Goal: Task Accomplishment & Management: Complete application form

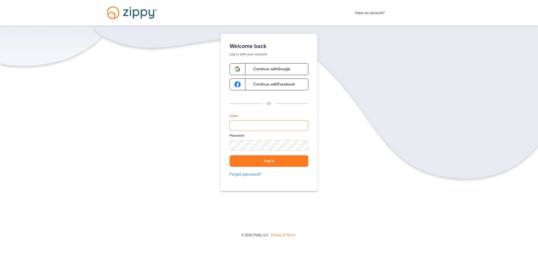
click at [247, 128] on input "Email" at bounding box center [269, 125] width 79 height 11
type input "**********"
click at [302, 146] on div "SHOW" at bounding box center [301, 145] width 12 height 5
click at [290, 160] on button "Log in" at bounding box center [269, 161] width 79 height 12
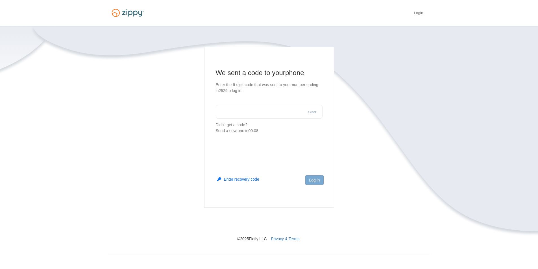
click at [266, 116] on input "text" at bounding box center [269, 112] width 107 height 14
type input "******"
click at [315, 180] on button "Log in" at bounding box center [315, 181] width 18 height 10
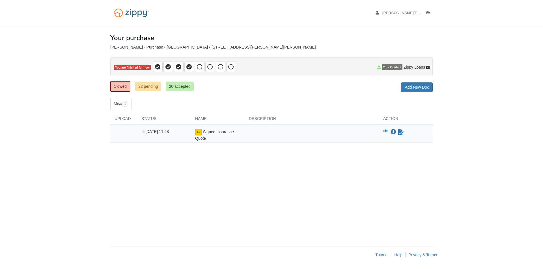
click at [224, 130] on span "Signed Insurance Quote" at bounding box center [214, 135] width 39 height 11
click at [386, 132] on icon "View Signed Insurance Quote" at bounding box center [385, 131] width 5 height 4
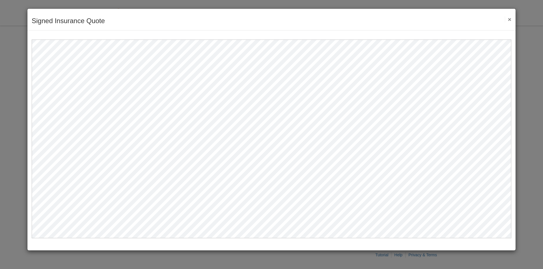
click at [511, 20] on div "Signed Insurance Quote Save Cancel Previous Document Next Document ×" at bounding box center [271, 20] width 488 height 22
click at [510, 21] on button "×" at bounding box center [508, 19] width 7 height 6
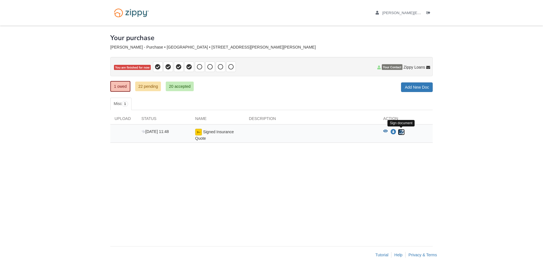
click at [403, 133] on icon "Sign Form" at bounding box center [401, 132] width 6 height 6
